Goal: Find specific page/section: Find specific page/section

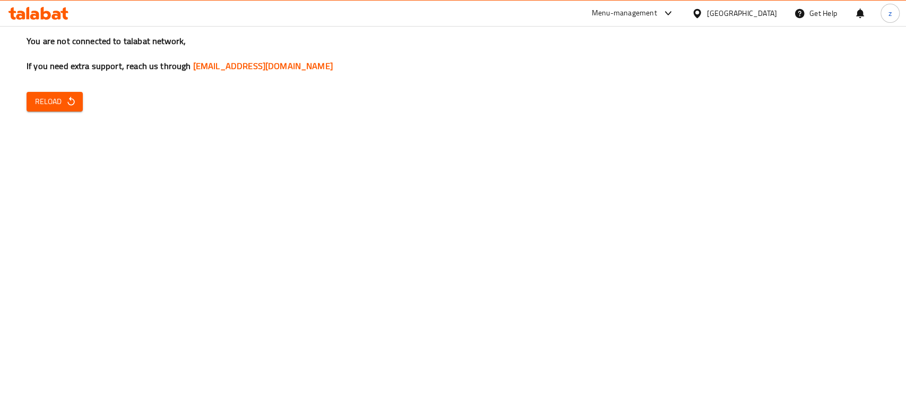
click at [70, 106] on icon "button" at bounding box center [71, 101] width 11 height 11
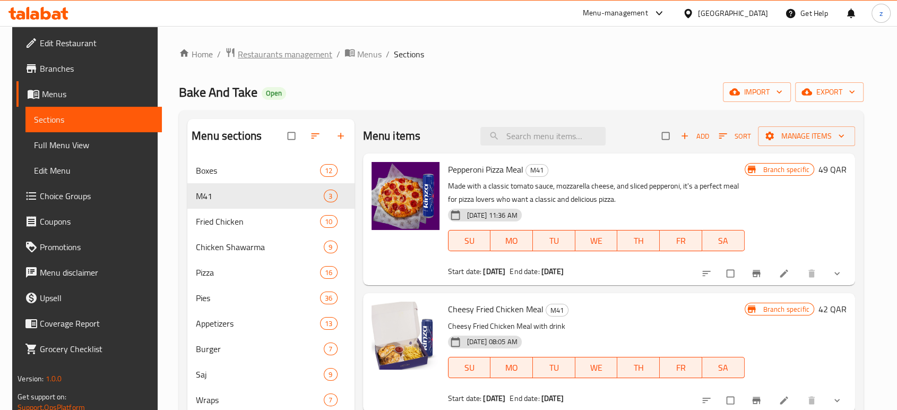
click at [300, 54] on span "Restaurants management" at bounding box center [285, 54] width 94 height 13
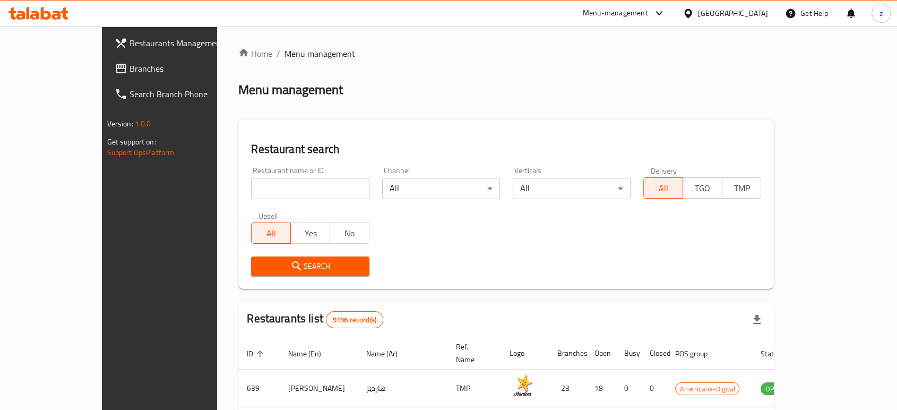
click at [256, 188] on input "search" at bounding box center [310, 188] width 118 height 21
paste input "Chef Mechlat"
click button "Search" at bounding box center [310, 266] width 118 height 20
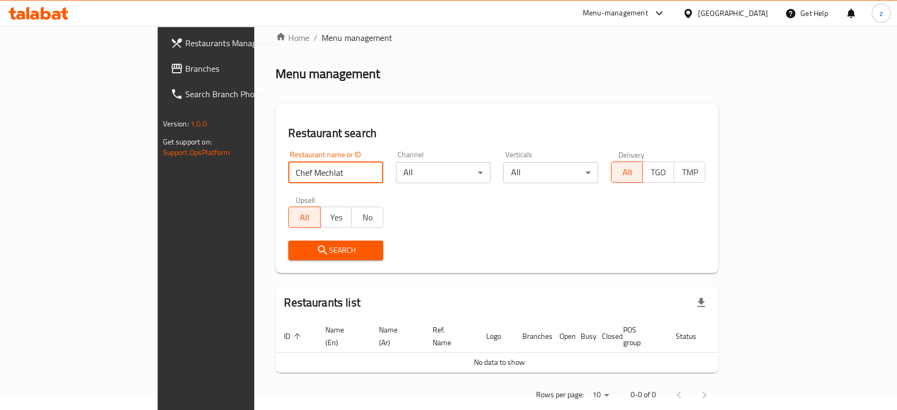
scroll to position [23, 0]
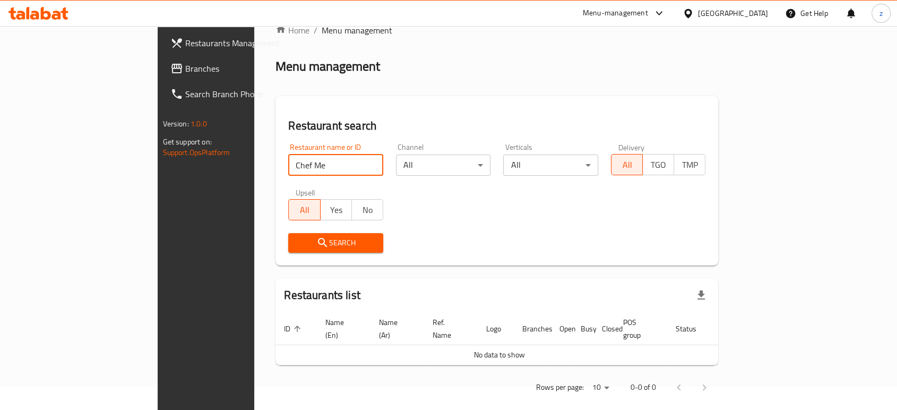
type input "chef meshaltet"
click button "Search" at bounding box center [335, 243] width 95 height 20
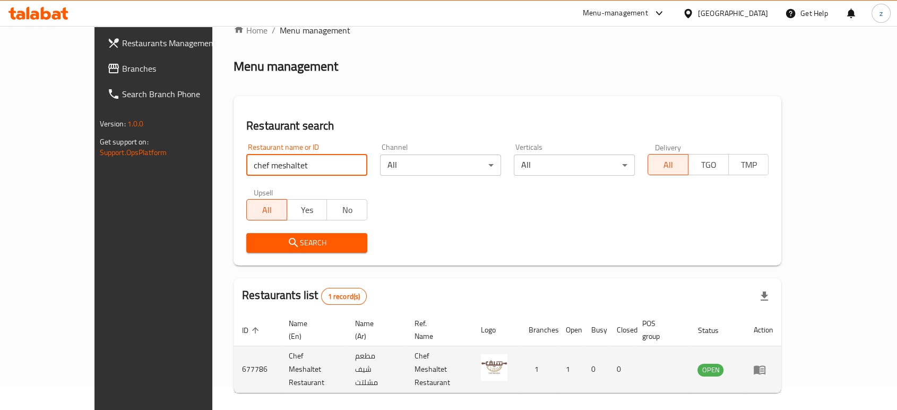
click at [773, 363] on link "enhanced table" at bounding box center [763, 369] width 20 height 13
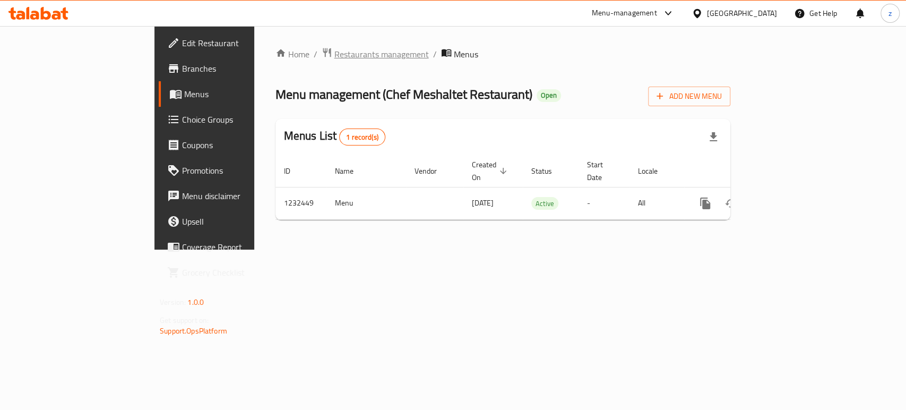
click at [334, 53] on span "Restaurants management" at bounding box center [381, 54] width 94 height 13
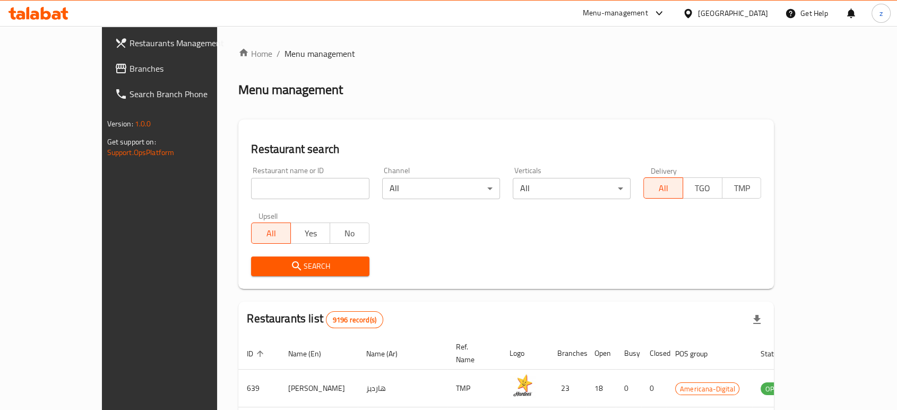
click at [266, 191] on input "search" at bounding box center [310, 188] width 118 height 21
type input "Sandwich Bar"
click button "Search" at bounding box center [310, 266] width 118 height 20
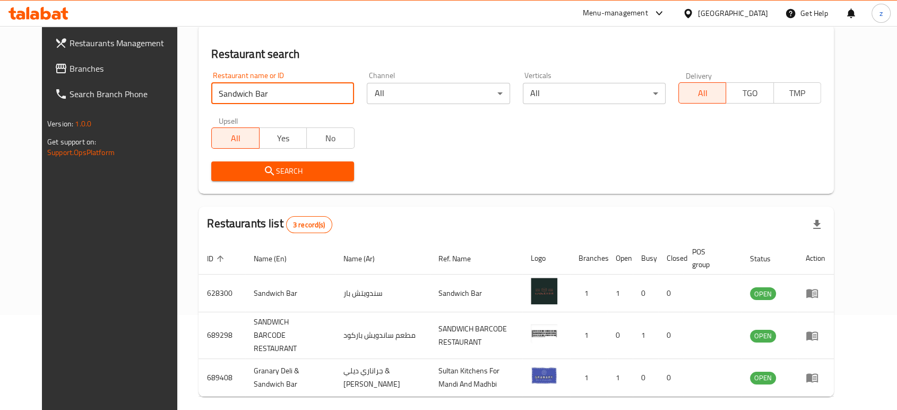
scroll to position [118, 0]
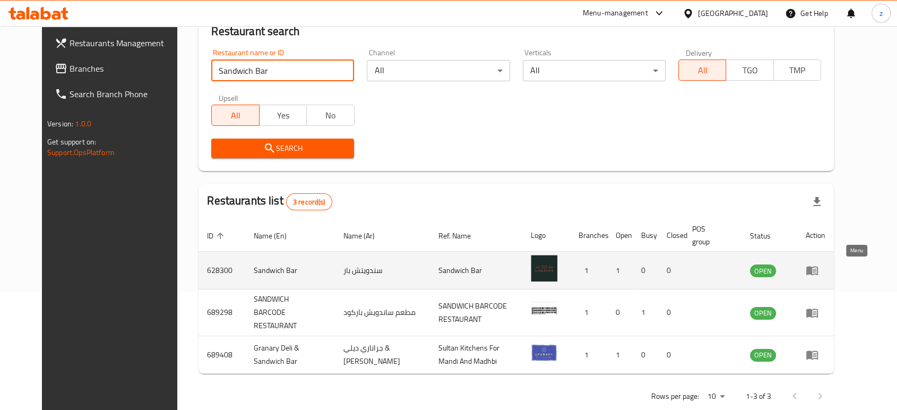
click at [816, 271] on icon "enhanced table" at bounding box center [814, 271] width 4 height 4
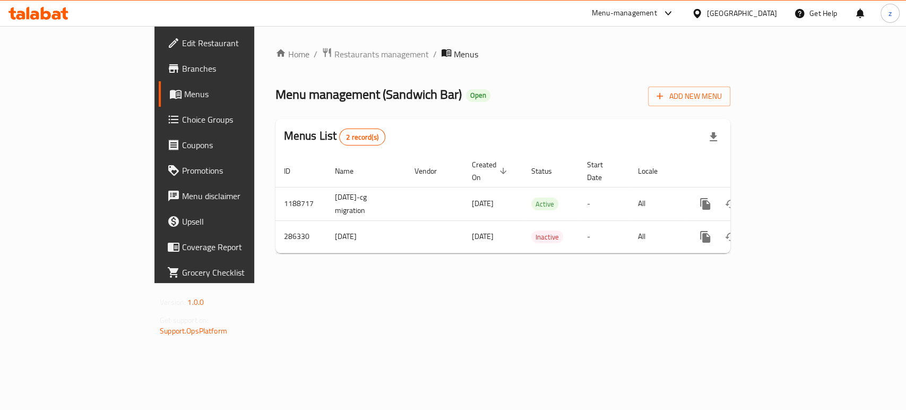
click at [182, 71] on span "Branches" at bounding box center [239, 68] width 115 height 13
